Goal: Find specific page/section: Find specific page/section

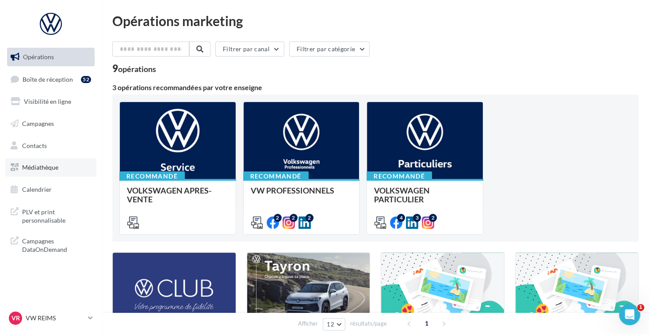
click at [43, 168] on span "Médiathèque" at bounding box center [40, 168] width 36 height 8
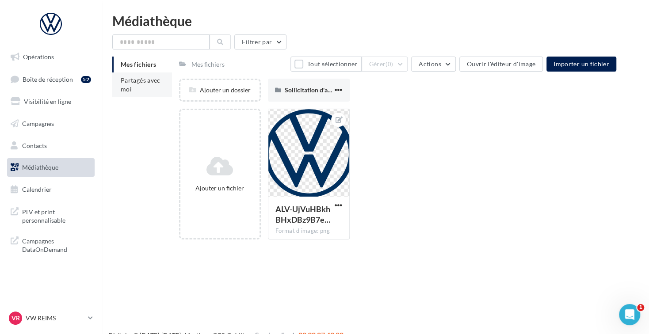
click at [137, 88] on li "Partagés avec moi" at bounding box center [142, 84] width 60 height 25
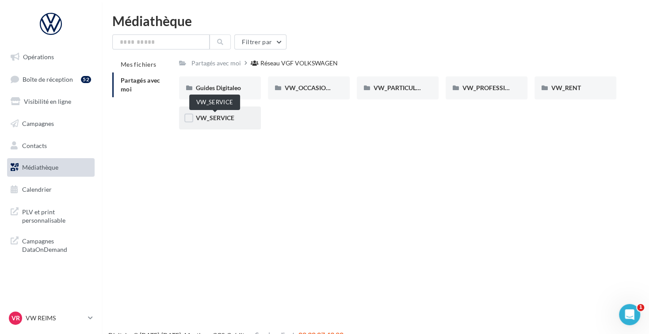
click at [219, 117] on span "VW_SERVICE" at bounding box center [215, 118] width 38 height 8
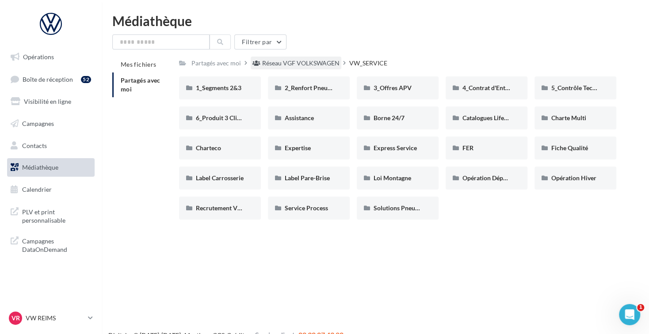
click at [287, 65] on div "Réseau VGF VOLKSWAGEN" at bounding box center [300, 63] width 77 height 9
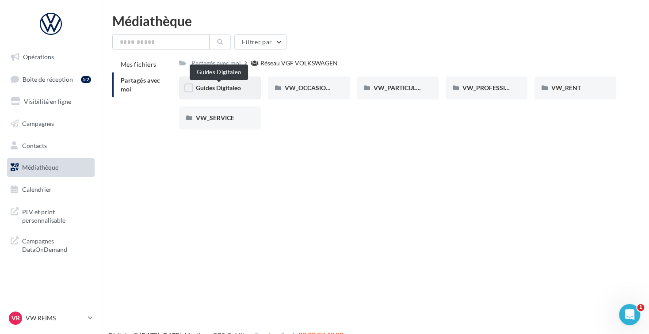
click at [222, 90] on span "Guides Digitaleo" at bounding box center [218, 88] width 45 height 8
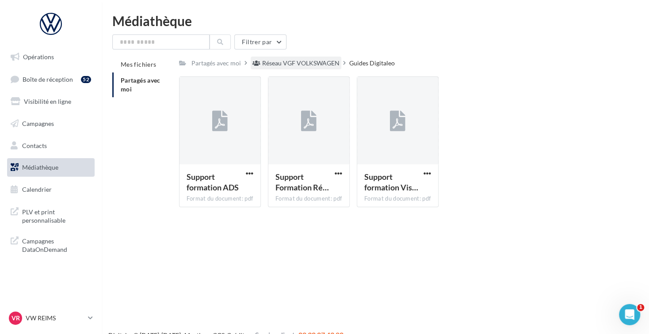
click at [283, 65] on div "Réseau VGF VOLKSWAGEN" at bounding box center [300, 63] width 77 height 9
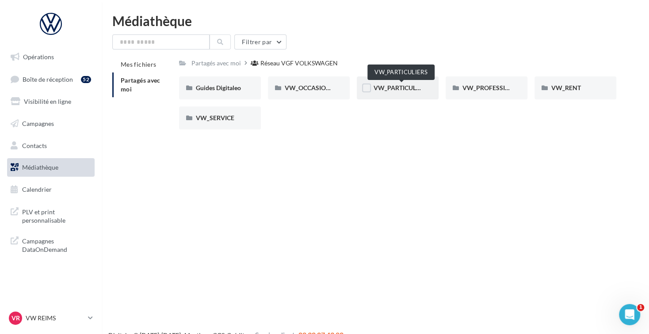
click at [406, 88] on span "VW_PARTICULIERS" at bounding box center [401, 88] width 55 height 8
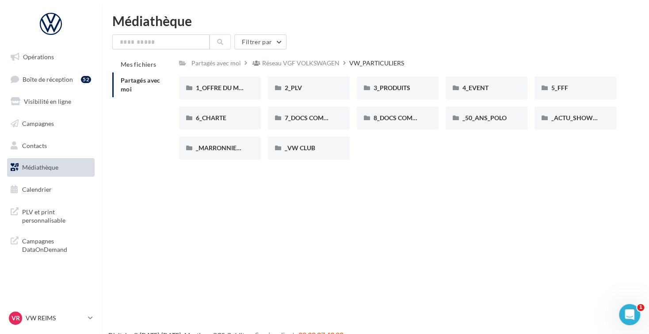
click at [410, 160] on div "1_OFFRE DU MOIS 1_OFFRE DU MOIS 2_PLV 2_PLV 3_PRODUITS 3_PRODUITS 4_EVENT 4_EVE…" at bounding box center [401, 121] width 444 height 90
click at [221, 88] on span "1_OFFRE DU MOIS" at bounding box center [222, 88] width 53 height 8
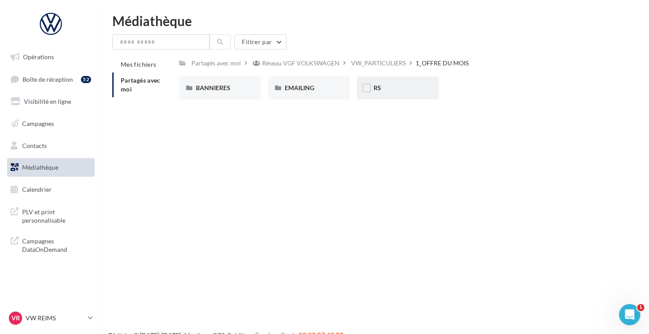
click at [407, 90] on div "RS" at bounding box center [398, 88] width 48 height 9
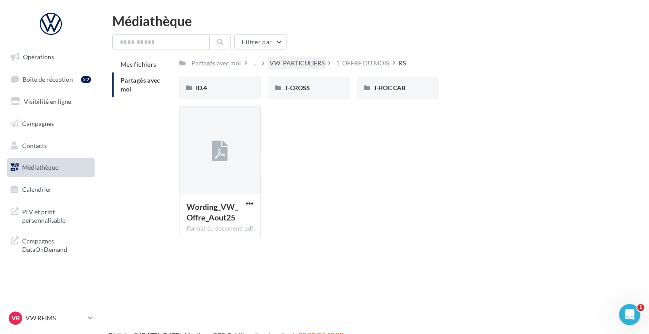
click at [315, 65] on div "VW_PARTICULIERS" at bounding box center [297, 63] width 55 height 9
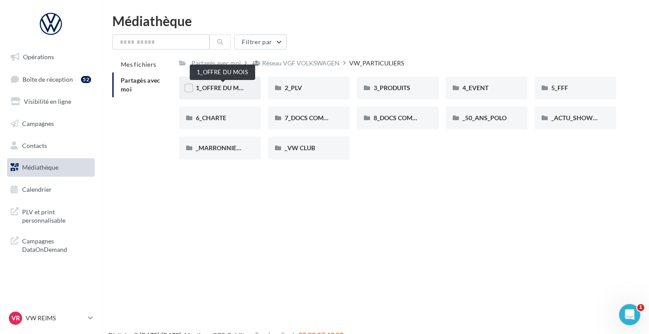
click at [217, 88] on span "1_OFFRE DU MOIS" at bounding box center [222, 88] width 53 height 8
